Goal: Information Seeking & Learning: Understand process/instructions

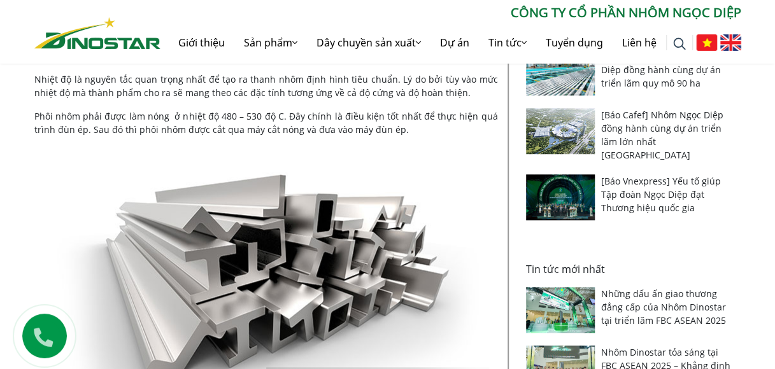
scroll to position [446, 0]
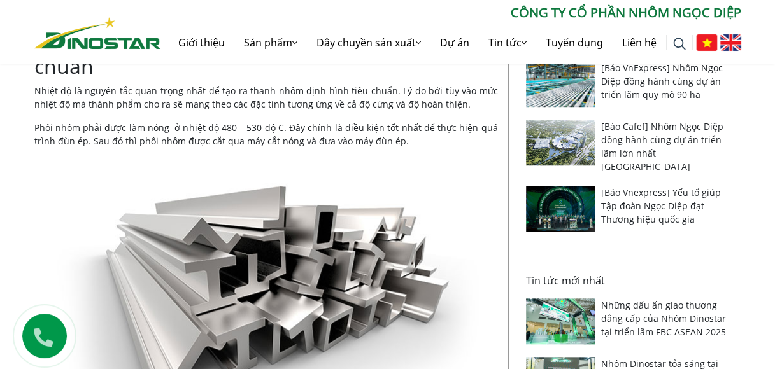
click at [393, 143] on p "Phôi nhôm phải được làm nóng ở nhiệt độ 480 – 530 độ C. Đây chính là điều kiện …" at bounding box center [266, 134] width 464 height 27
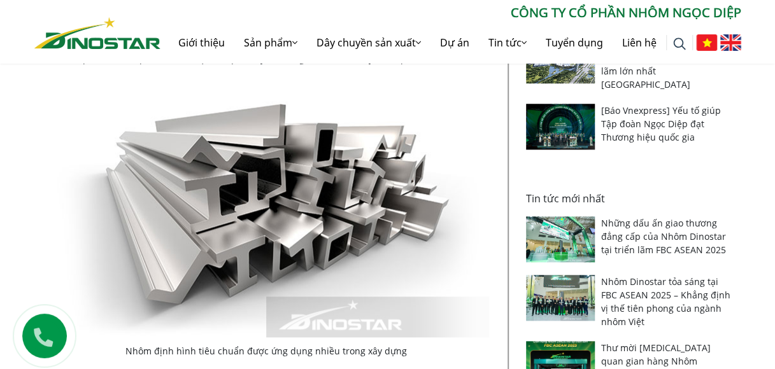
scroll to position [764, 0]
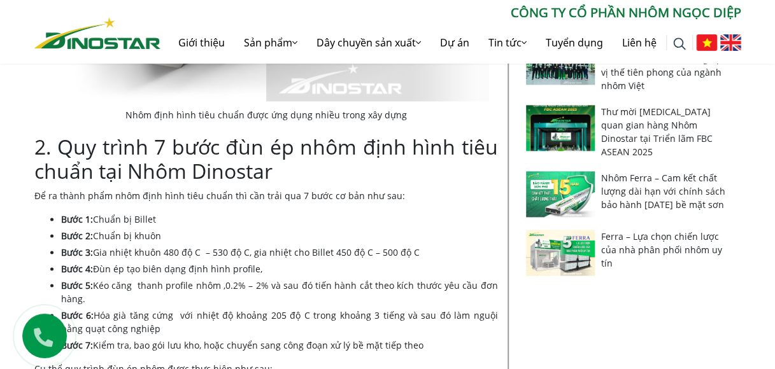
drag, startPoint x: 130, startPoint y: 246, endPoint x: 436, endPoint y: 264, distance: 306.9
click at [436, 264] on ul "Bước 1: Chuẩn bị Billet Bước 2: Chuẩn bị khuôn Bước 3: Gia nhiệt khuôn 480 độ C…" at bounding box center [279, 283] width 437 height 140
drag, startPoint x: 138, startPoint y: 280, endPoint x: 160, endPoint y: 271, distance: 23.4
click at [139, 280] on li "Bước 5: Kéo căng thanh profile nhôm ,0.2% – 2% và sau đó tiến hành cắt theo kíc…" at bounding box center [279, 292] width 437 height 27
drag, startPoint x: 114, startPoint y: 286, endPoint x: 125, endPoint y: 290, distance: 12.1
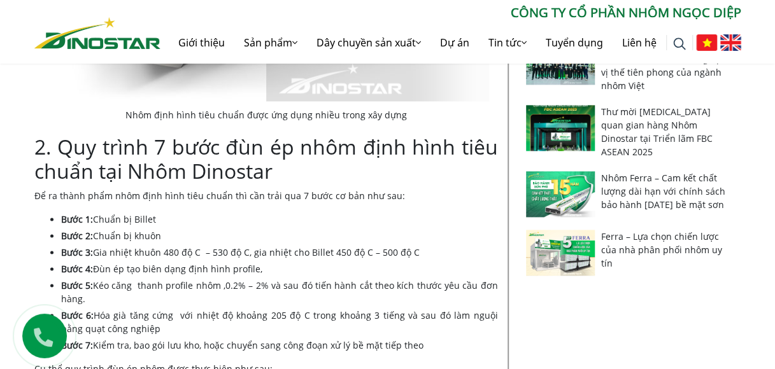
click at [116, 285] on li "Bước 5: Kéo căng thanh profile nhôm ,0.2% – 2% và sau đó tiến hành cắt theo kíc…" at bounding box center [279, 292] width 437 height 27
click at [138, 320] on li "Bước 6: Hóa già tăng cứng với nhiệt độ khoảng 205 độ C trong khoảng 3 tiếng và …" at bounding box center [279, 322] width 437 height 27
drag, startPoint x: 173, startPoint y: 315, endPoint x: 296, endPoint y: 315, distance: 122.9
click at [296, 315] on li "Bước 6: Hóa già tăng cứng với nhiệt độ khoảng 205 độ C trong khoảng 3 tiếng và …" at bounding box center [279, 322] width 437 height 27
click at [210, 332] on li "Bước 6: Hóa già tăng cứng với nhiệt độ khoảng 205 độ C trong khoảng 3 tiếng và …" at bounding box center [279, 322] width 437 height 27
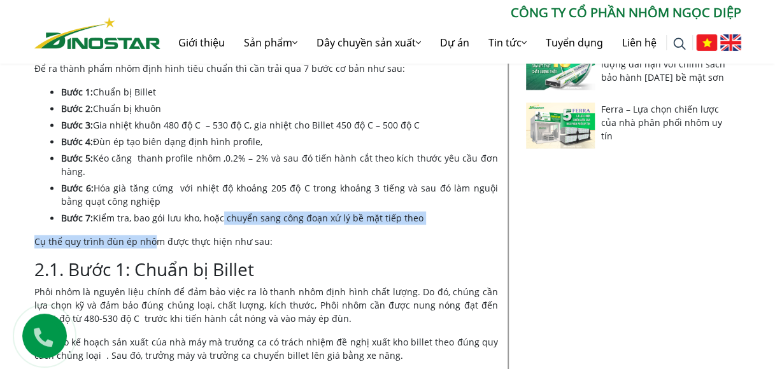
drag, startPoint x: 149, startPoint y: 226, endPoint x: 257, endPoint y: 222, distance: 108.3
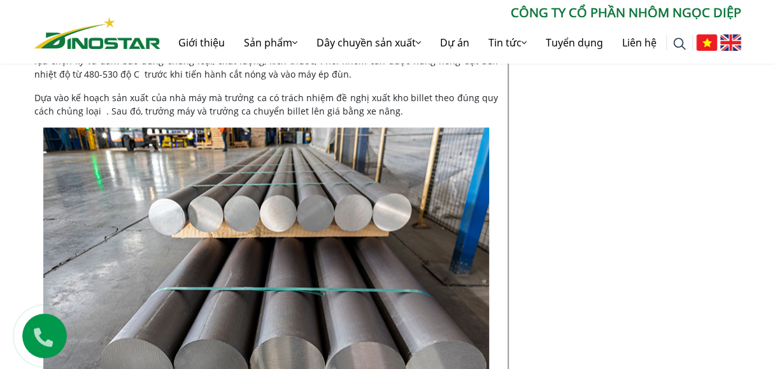
scroll to position [1019, 0]
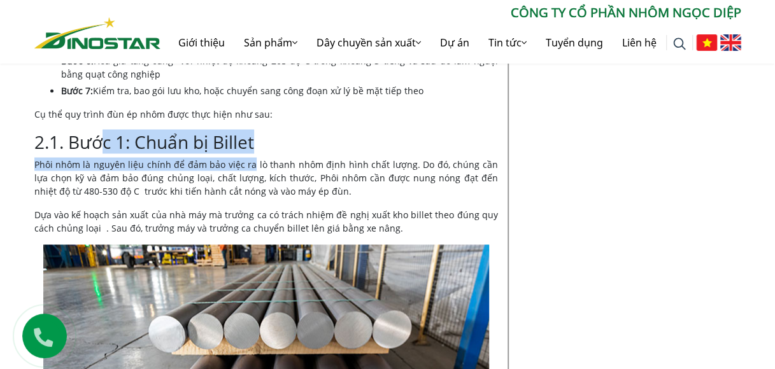
drag, startPoint x: 120, startPoint y: 141, endPoint x: 275, endPoint y: 162, distance: 156.2
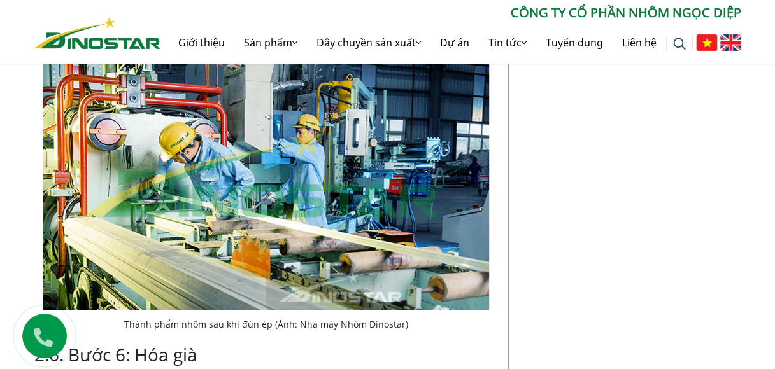
scroll to position [2484, 0]
